Goal: Check status: Check status

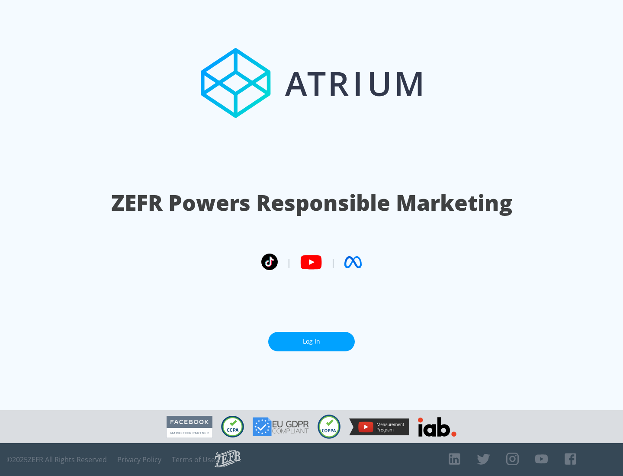
click at [312, 342] on link "Log In" at bounding box center [311, 341] width 87 height 19
